Goal: Communication & Community: Answer question/provide support

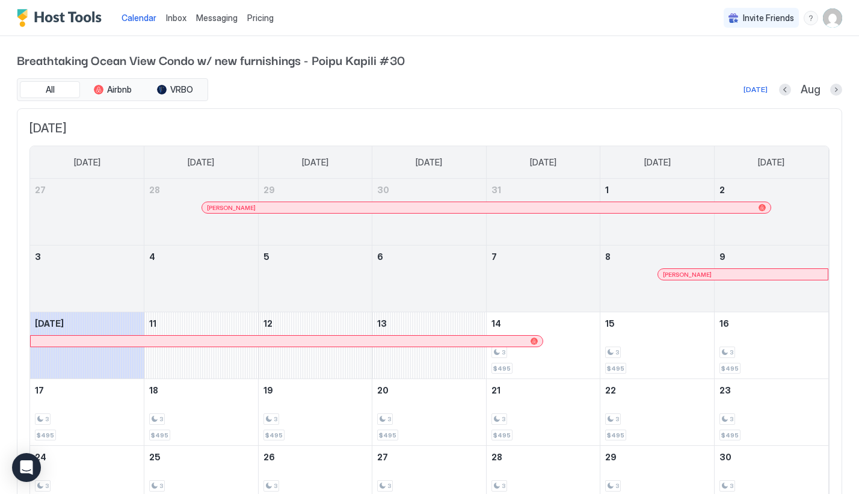
click at [175, 24] on div "Inbox" at bounding box center [176, 18] width 30 height 22
click at [175, 23] on link "Inbox" at bounding box center [176, 17] width 20 height 13
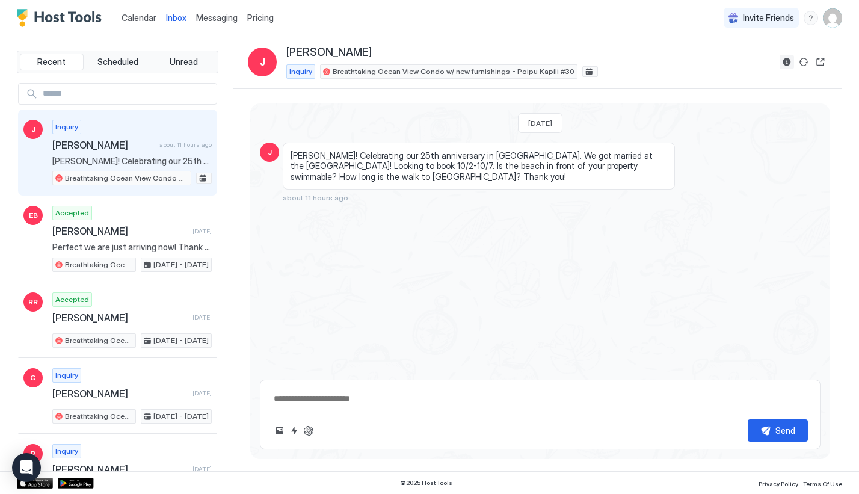
click at [791, 61] on button "Reservation information" at bounding box center [787, 62] width 14 height 14
type textarea "*"
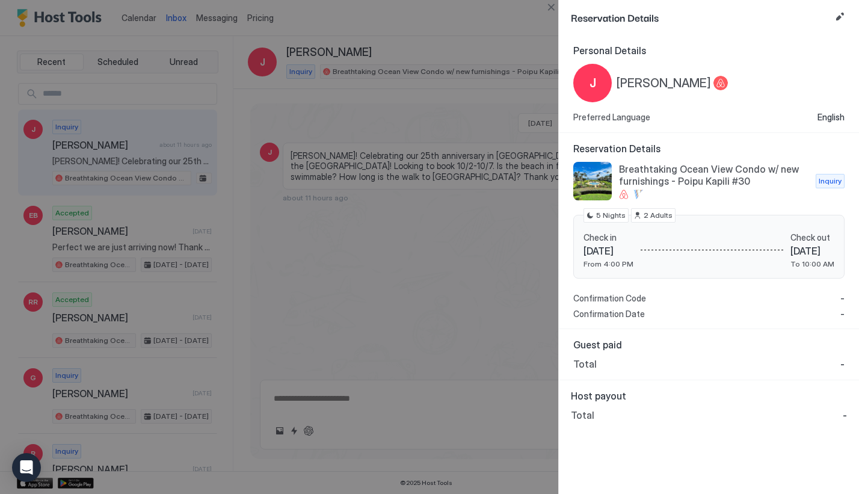
click at [465, 252] on div at bounding box center [429, 247] width 859 height 494
click at [478, 210] on div at bounding box center [429, 247] width 859 height 494
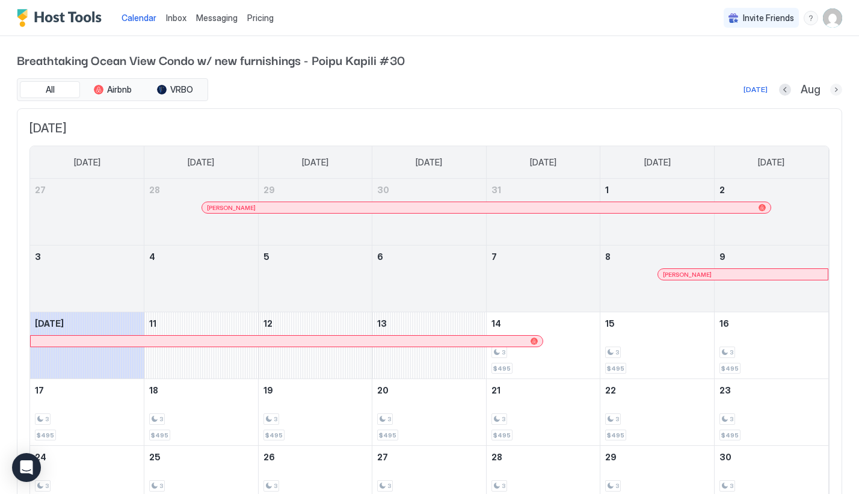
click at [838, 88] on button "Next month" at bounding box center [837, 90] width 12 height 12
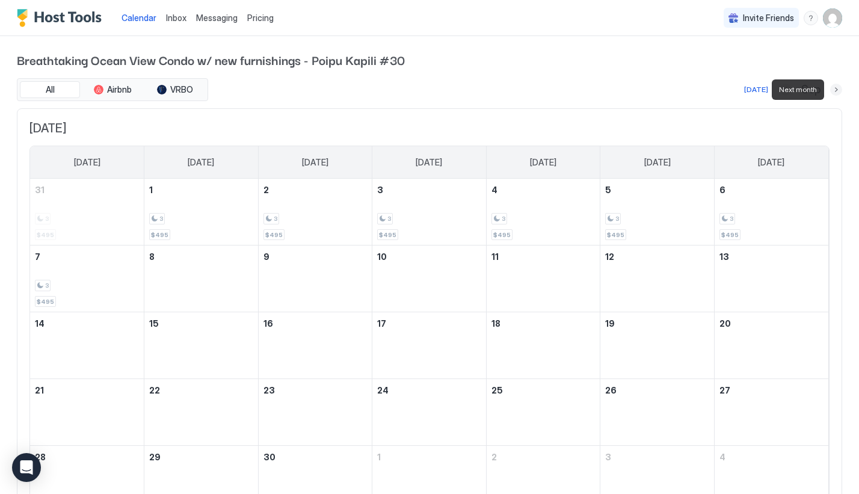
click at [838, 88] on button "Next month" at bounding box center [837, 90] width 12 height 12
